Goal: Information Seeking & Learning: Learn about a topic

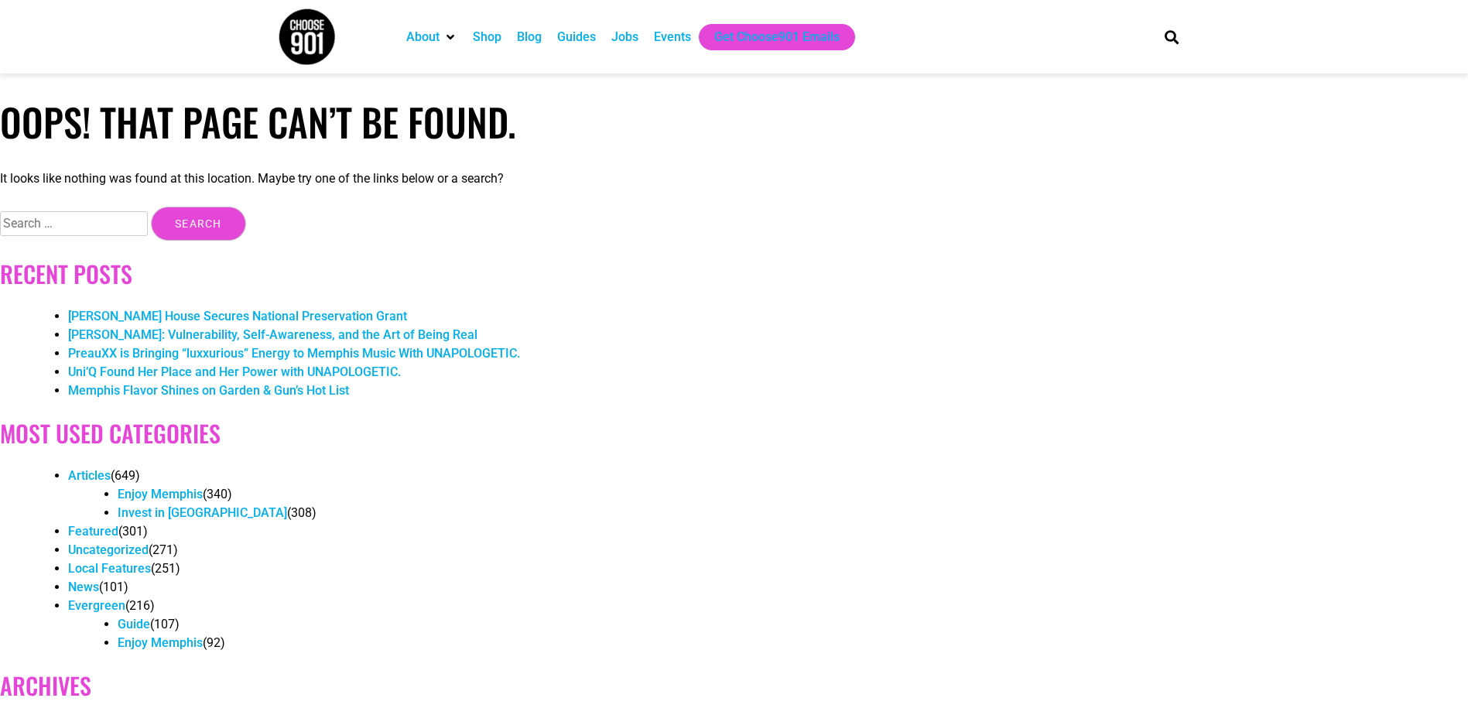
click at [648, 24] on div "Events" at bounding box center [672, 37] width 53 height 26
click at [676, 43] on div "Events" at bounding box center [672, 37] width 37 height 19
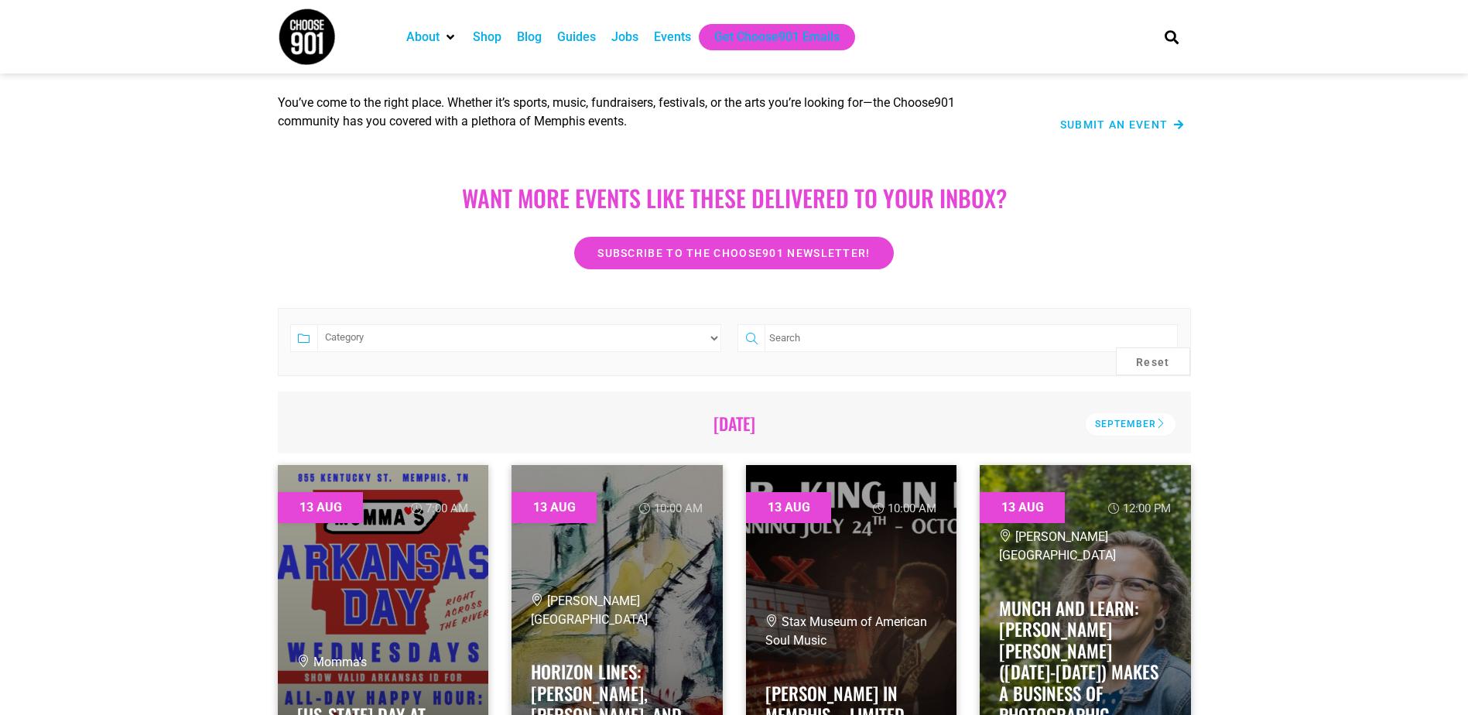
scroll to position [155, 0]
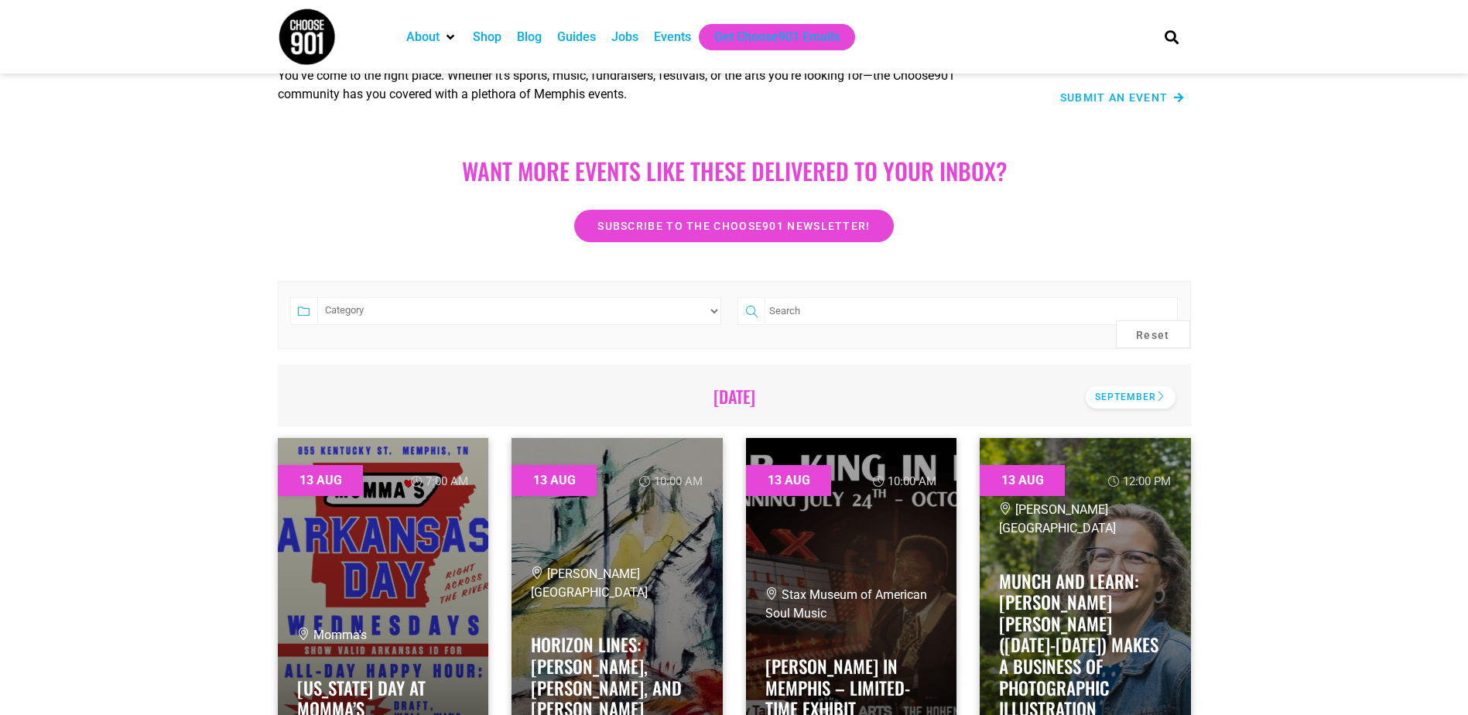
click at [1116, 405] on div "September" at bounding box center [1130, 397] width 90 height 22
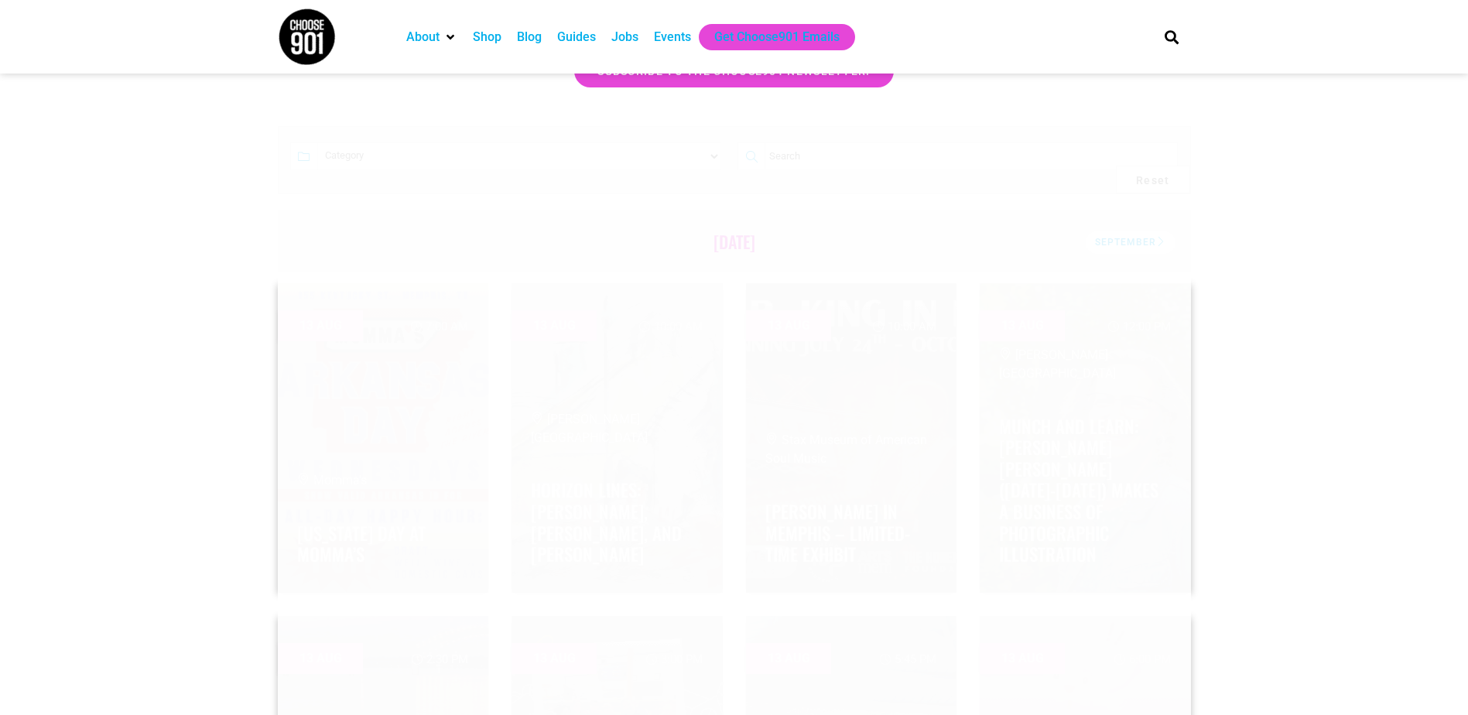
scroll to position [232, 0]
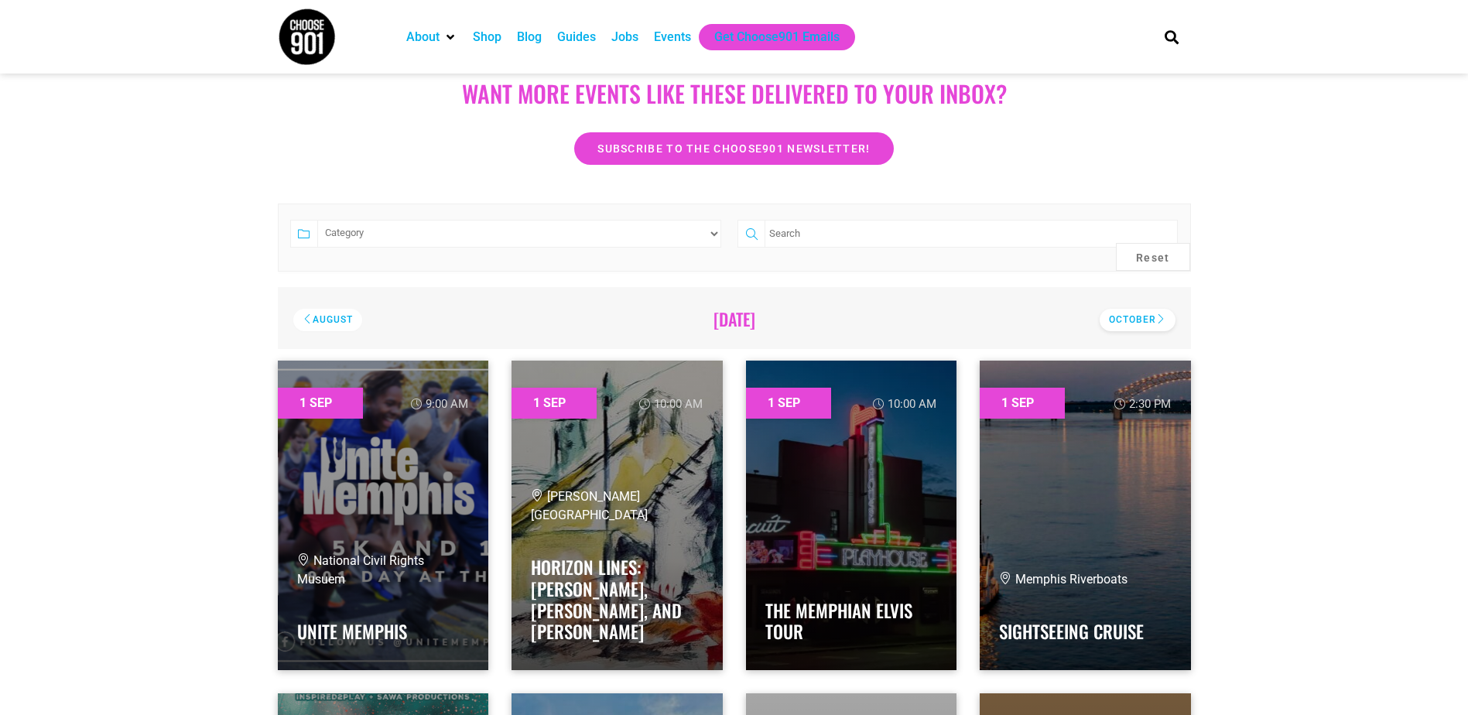
click at [1147, 313] on div "October" at bounding box center [1137, 320] width 76 height 22
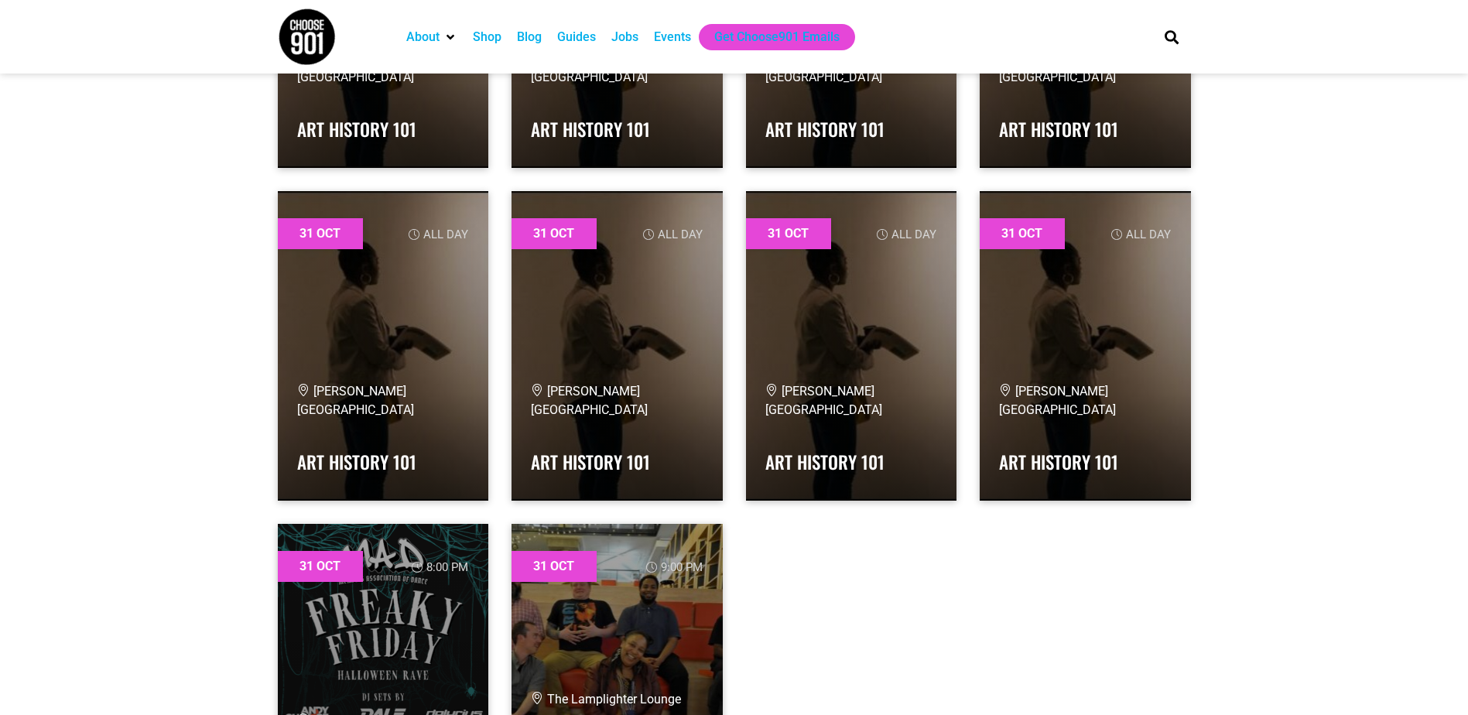
scroll to position [36131, 0]
